Goal: Task Accomplishment & Management: Manage account settings

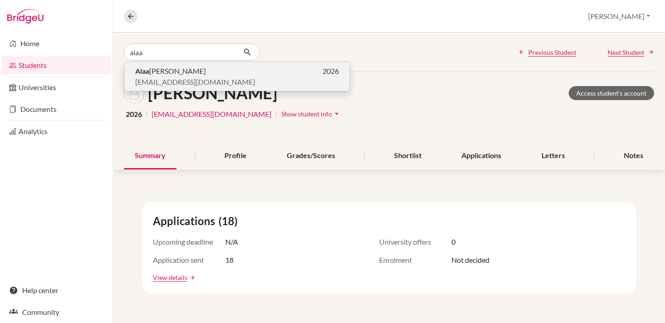
type input "alaa"
click at [168, 72] on p "[PERSON_NAME] 2026" at bounding box center [237, 71] width 204 height 11
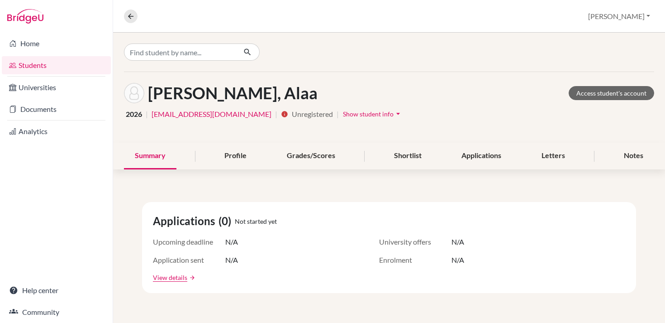
click at [343, 114] on span "Show student info" at bounding box center [368, 114] width 51 height 8
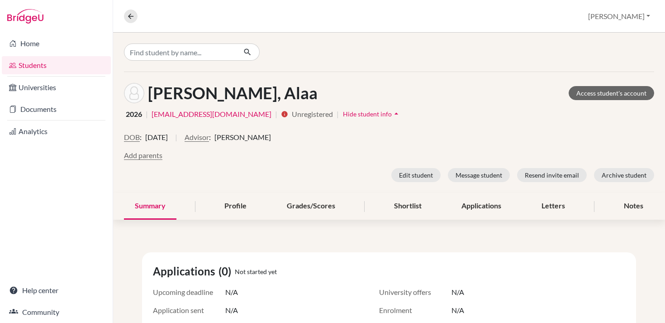
click at [343, 114] on span "Hide student info" at bounding box center [367, 114] width 49 height 8
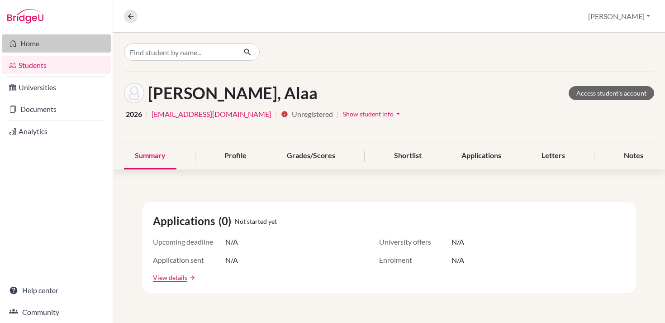
click at [24, 43] on link "Home" at bounding box center [56, 43] width 109 height 18
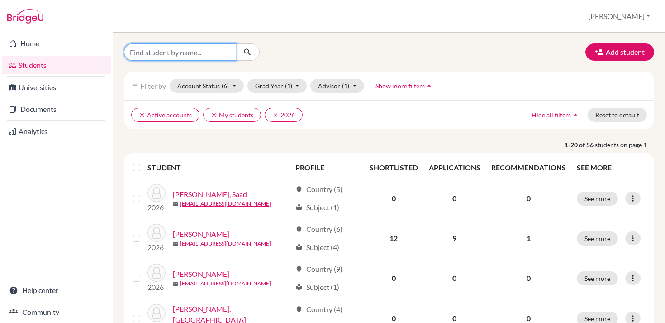
click at [175, 49] on input "Find student by name..." at bounding box center [180, 51] width 112 height 17
type input "alaa"
click button "submit" at bounding box center [248, 51] width 24 height 17
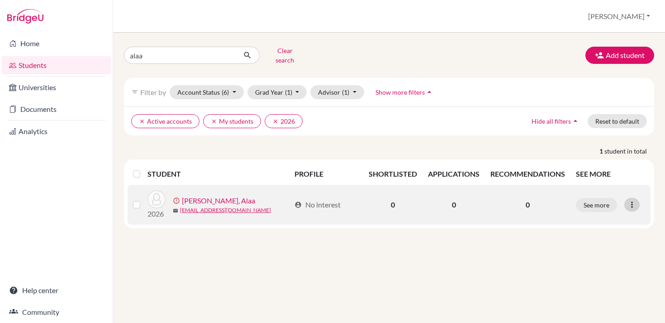
click at [631, 200] on icon at bounding box center [632, 204] width 9 height 9
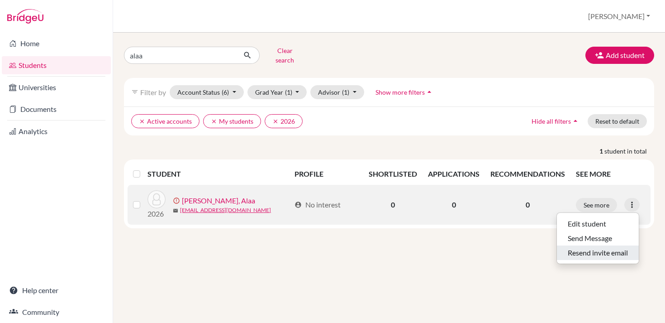
click at [599, 248] on button "Resend invite email" at bounding box center [598, 252] width 82 height 14
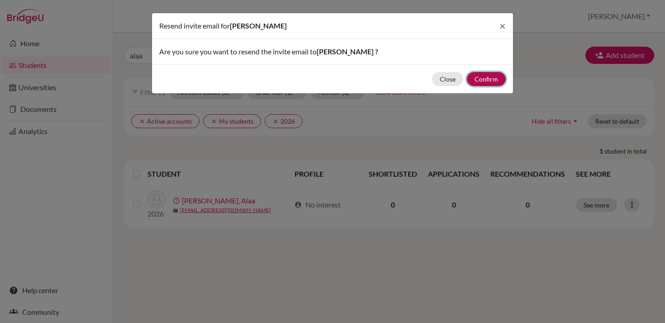
click at [486, 79] on button "Confirm" at bounding box center [486, 79] width 39 height 14
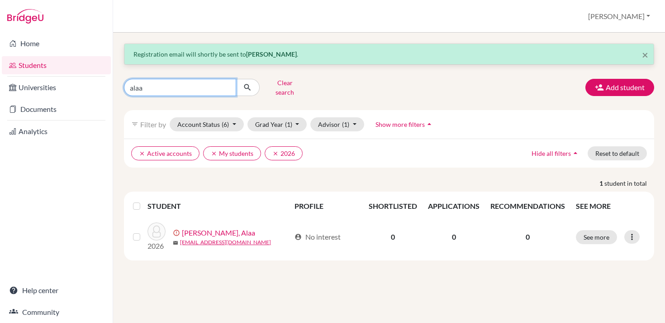
drag, startPoint x: 179, startPoint y: 85, endPoint x: 144, endPoint y: 83, distance: 34.9
click at [144, 83] on input "alaa" at bounding box center [180, 87] width 112 height 17
type input "a"
type input "maria"
click button "submit" at bounding box center [248, 87] width 24 height 17
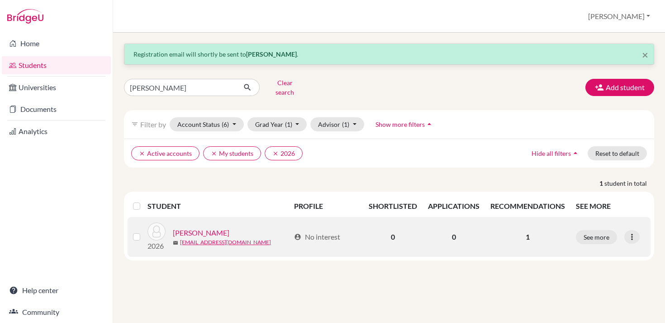
click at [208, 227] on link "Kabbaj, Maria" at bounding box center [201, 232] width 57 height 11
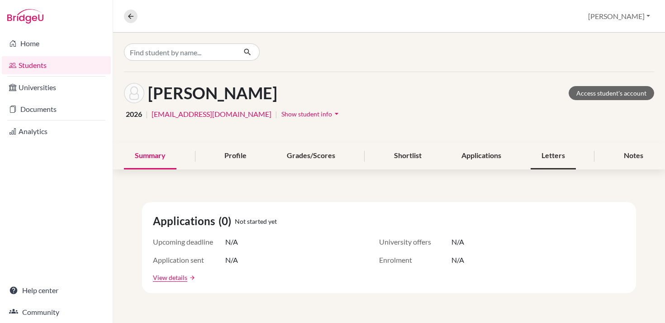
click at [545, 149] on div "Letters" at bounding box center [553, 156] width 45 height 27
